Goal: Task Accomplishment & Management: Use online tool/utility

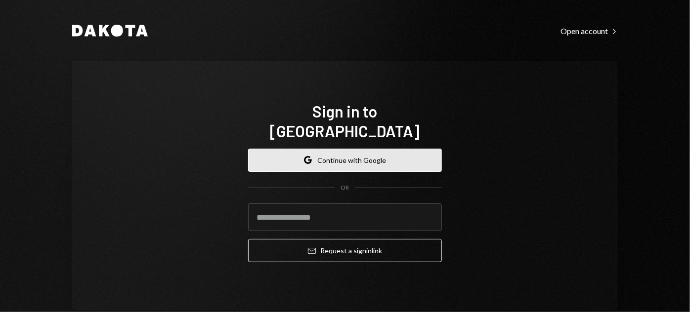
click at [354, 155] on button "Google Continue with Google" at bounding box center [345, 160] width 194 height 23
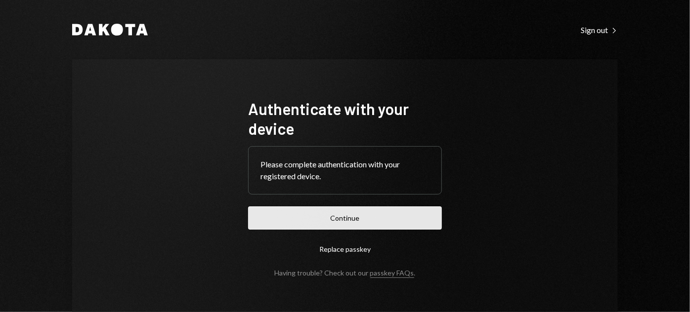
click at [350, 216] on button "Continue" at bounding box center [345, 218] width 194 height 23
